Goal: Check status

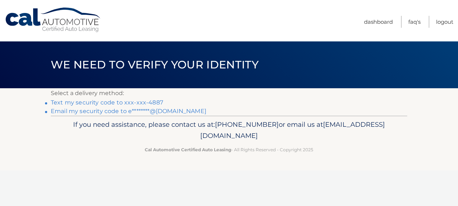
click at [153, 102] on link "Text my security code to xxx-xxx-4887" at bounding box center [107, 102] width 112 height 7
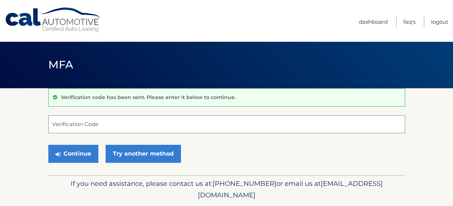
click at [158, 123] on input "Verification Code" at bounding box center [226, 124] width 357 height 18
type input "092174"
click at [48, 145] on button "Continue" at bounding box center [73, 154] width 50 height 18
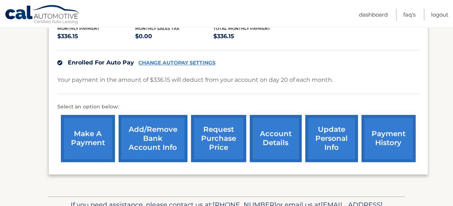
scroll to position [170, 0]
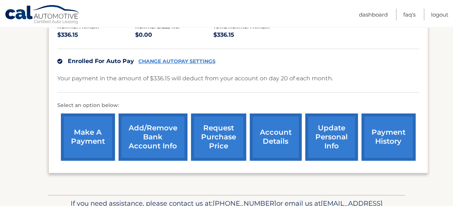
click at [255, 130] on link "account details" at bounding box center [276, 136] width 52 height 47
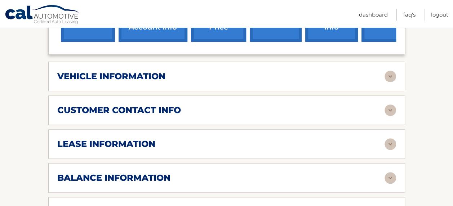
scroll to position [299, 0]
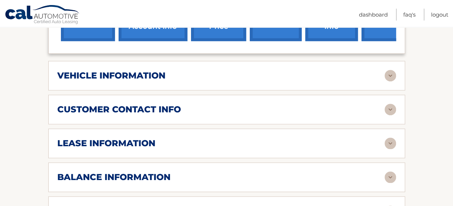
click at [133, 70] on div "vehicle information" at bounding box center [226, 76] width 339 height 12
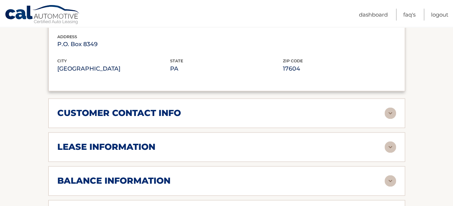
scroll to position [469, 0]
click at [132, 108] on h2 "customer contact info" at bounding box center [119, 113] width 124 height 11
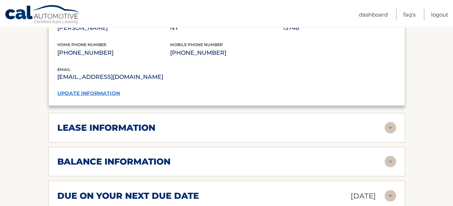
scroll to position [630, 0]
click at [126, 122] on h2 "lease information" at bounding box center [106, 127] width 98 height 11
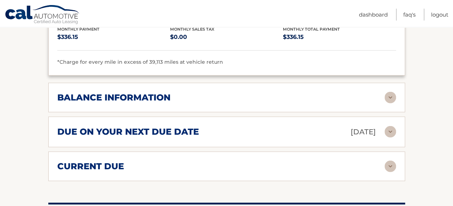
scroll to position [832, 0]
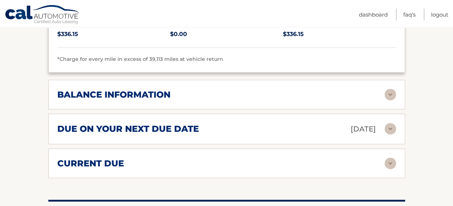
click at [129, 89] on h2 "balance information" at bounding box center [113, 94] width 113 height 11
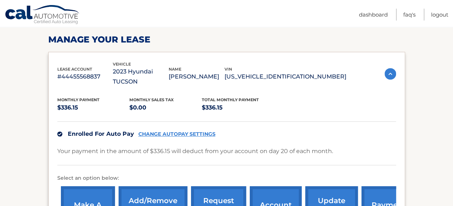
scroll to position [106, 0]
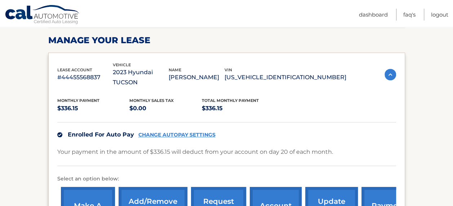
click at [79, 72] on p "#44455568837" at bounding box center [85, 77] width 56 height 10
drag, startPoint x: 79, startPoint y: 71, endPoint x: 100, endPoint y: 76, distance: 21.7
click at [100, 76] on p "#44455568837" at bounding box center [85, 77] width 56 height 10
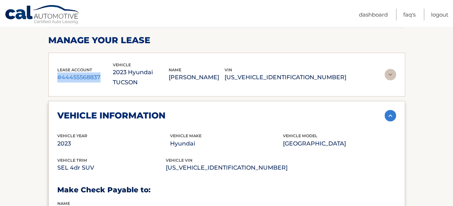
click at [94, 75] on p "#44455568837" at bounding box center [85, 77] width 56 height 10
